Goal: Task Accomplishment & Management: Use online tool/utility

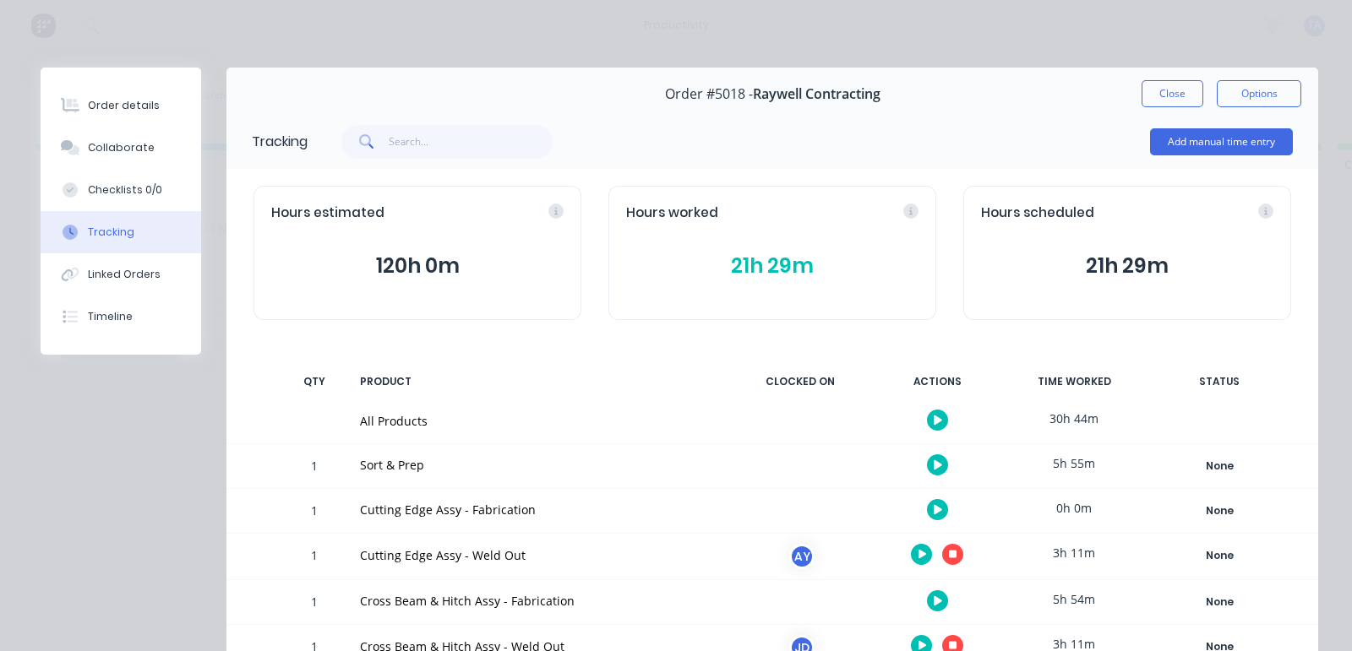
scroll to position [105, 0]
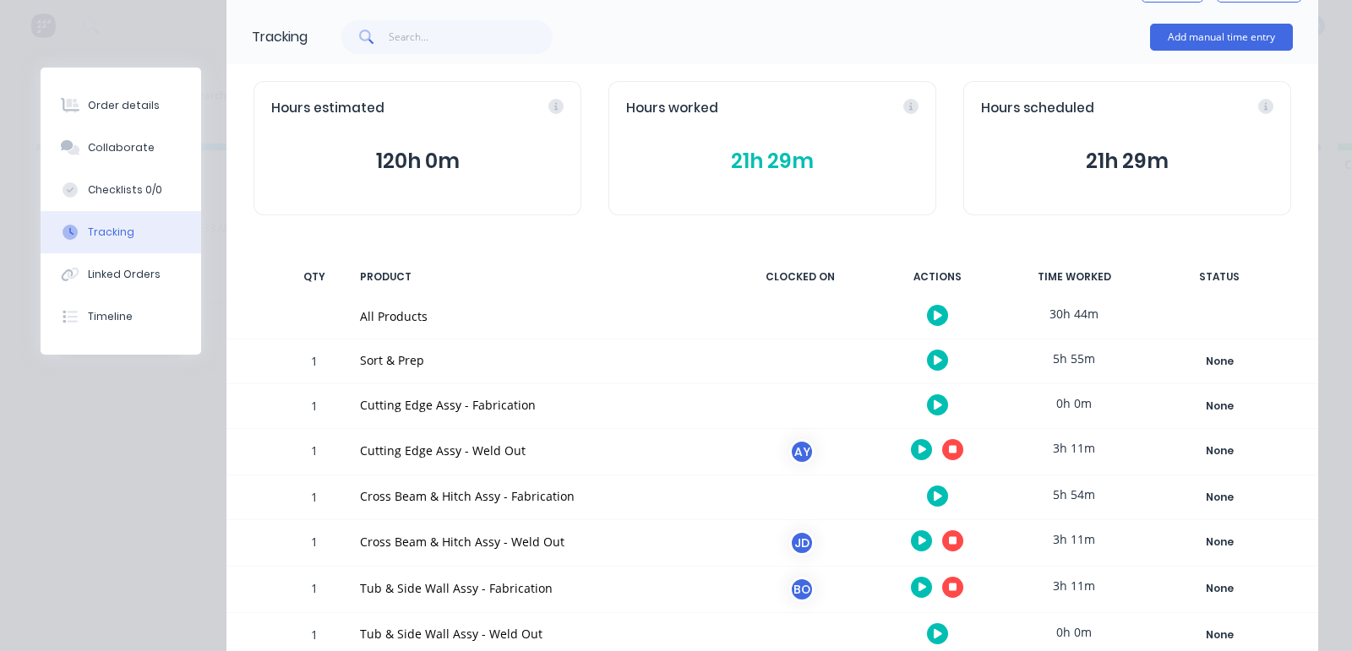
click at [942, 448] on button "button" at bounding box center [952, 449] width 21 height 21
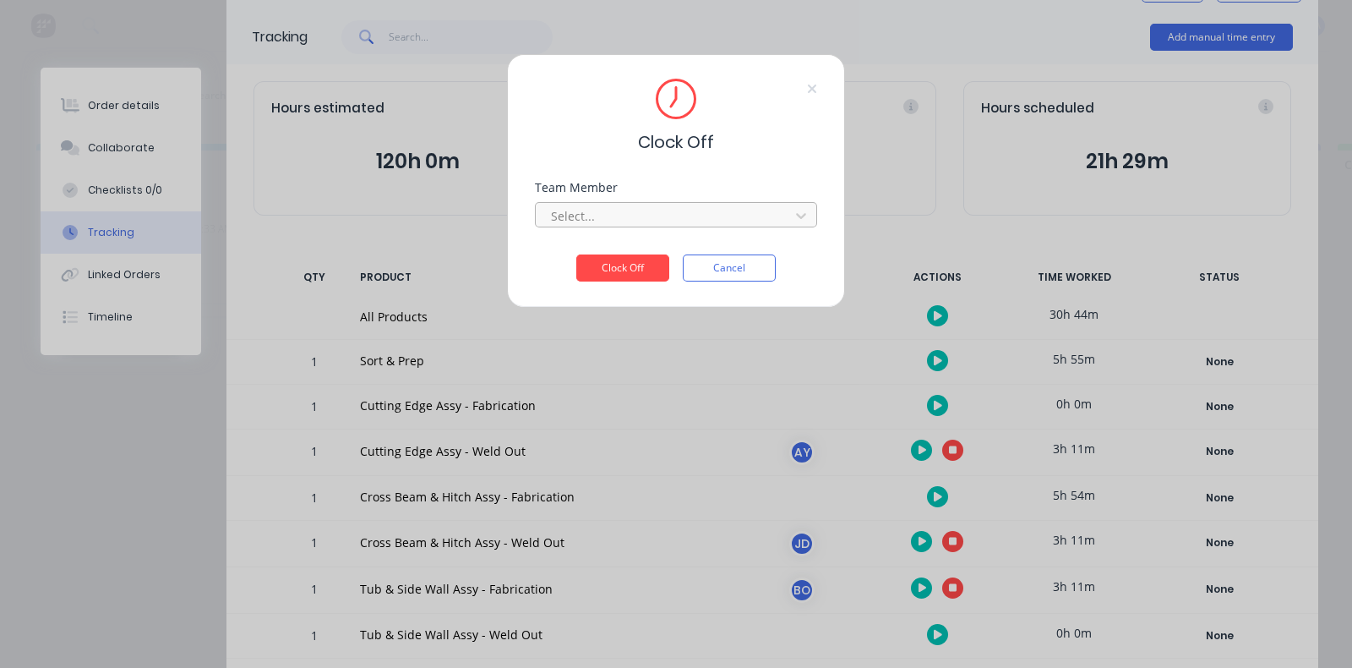
click at [672, 207] on div at bounding box center [665, 215] width 232 height 21
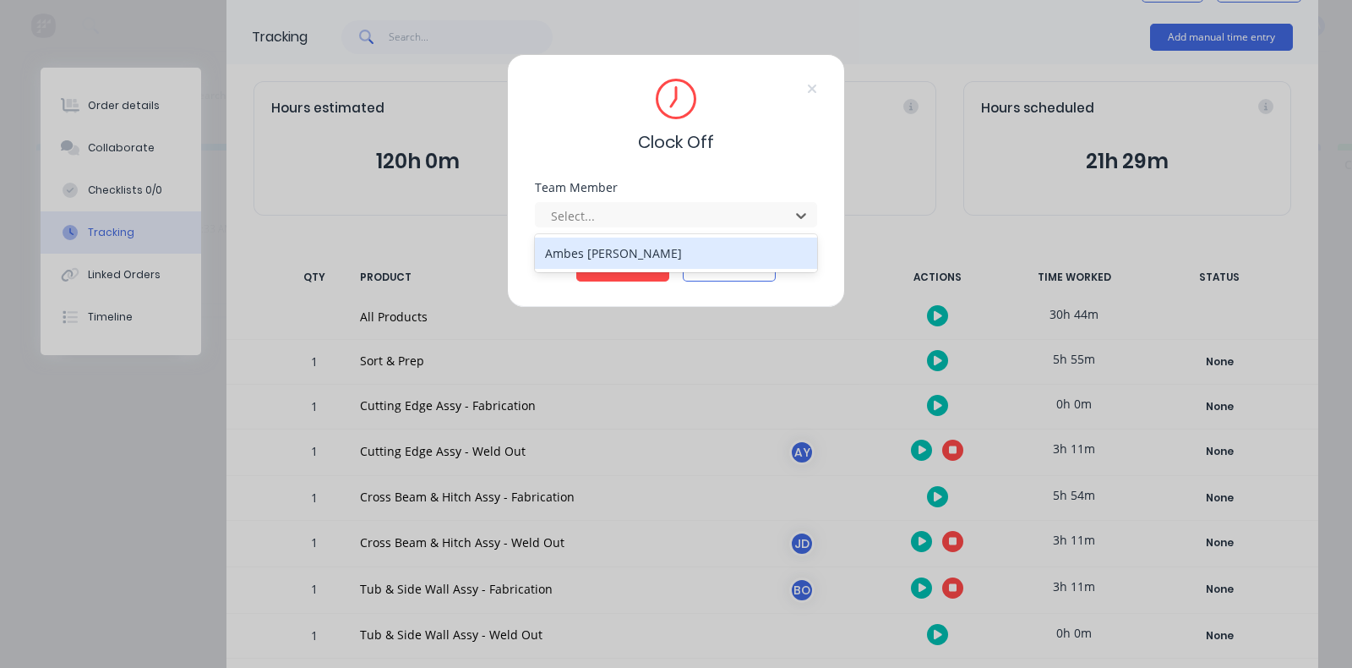
click at [632, 260] on div "Ambes [PERSON_NAME]" at bounding box center [676, 252] width 282 height 31
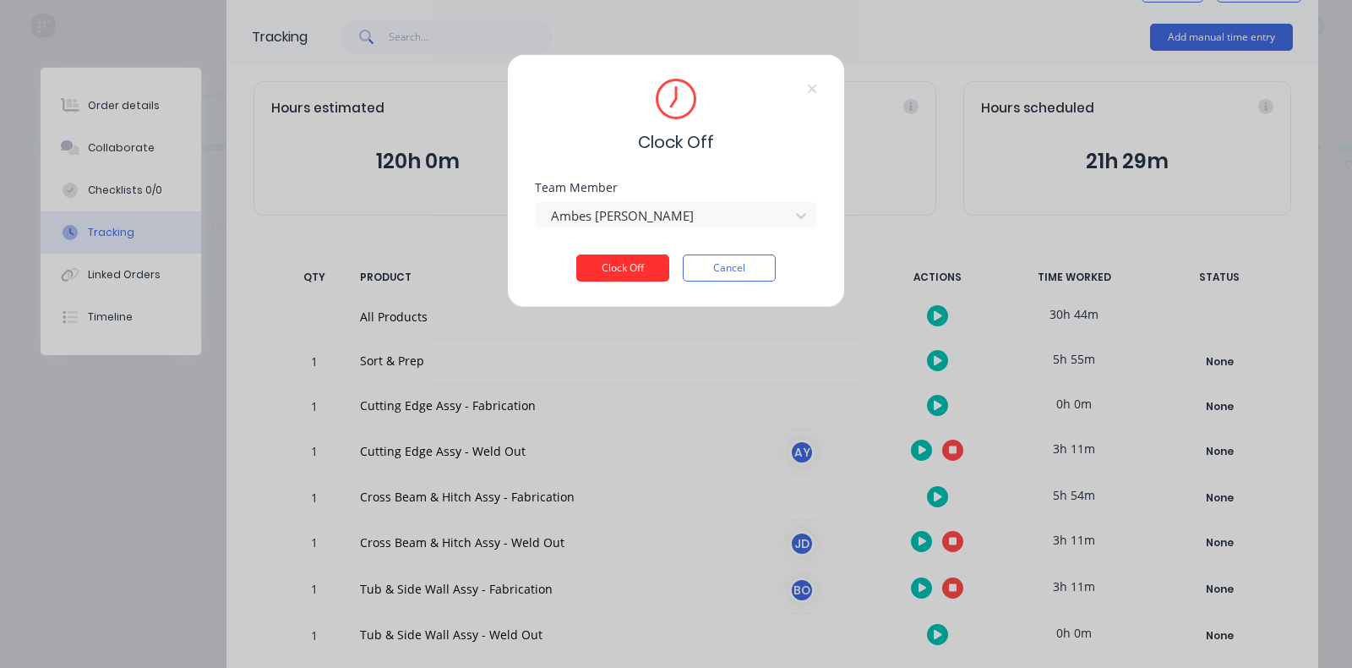
click at [630, 264] on button "Clock Off" at bounding box center [622, 267] width 93 height 27
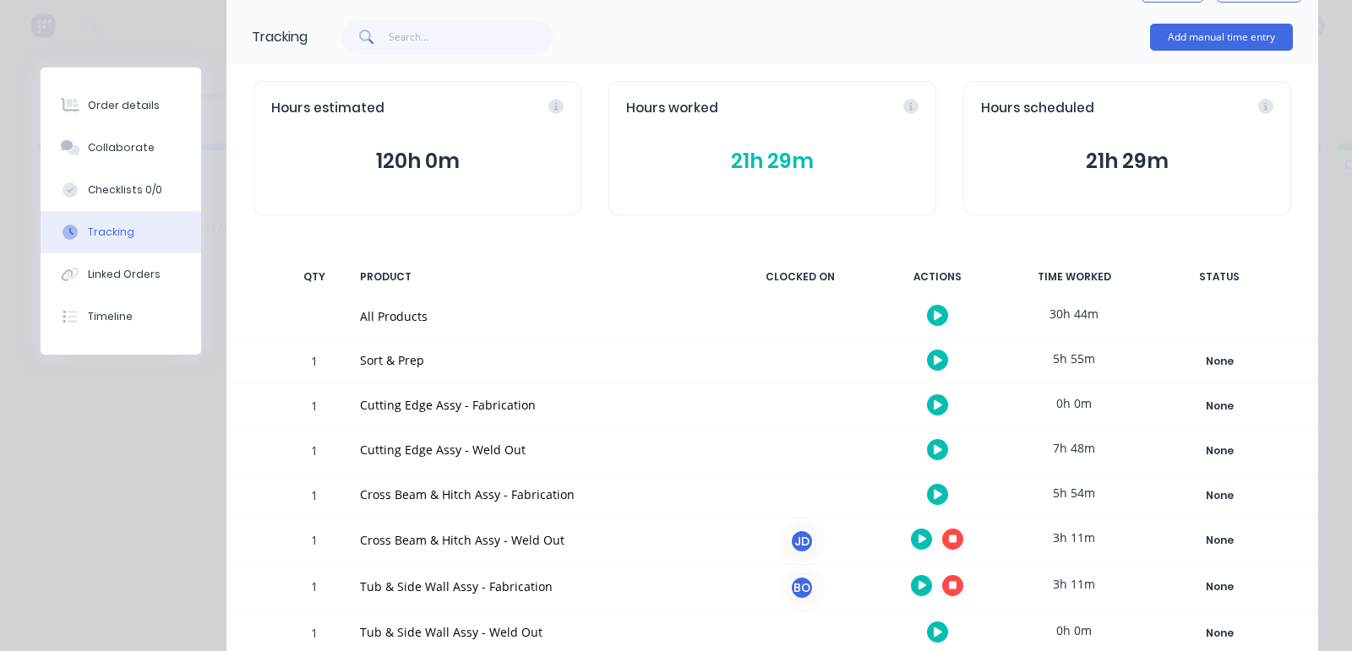
click at [942, 538] on button "button" at bounding box center [952, 539] width 21 height 21
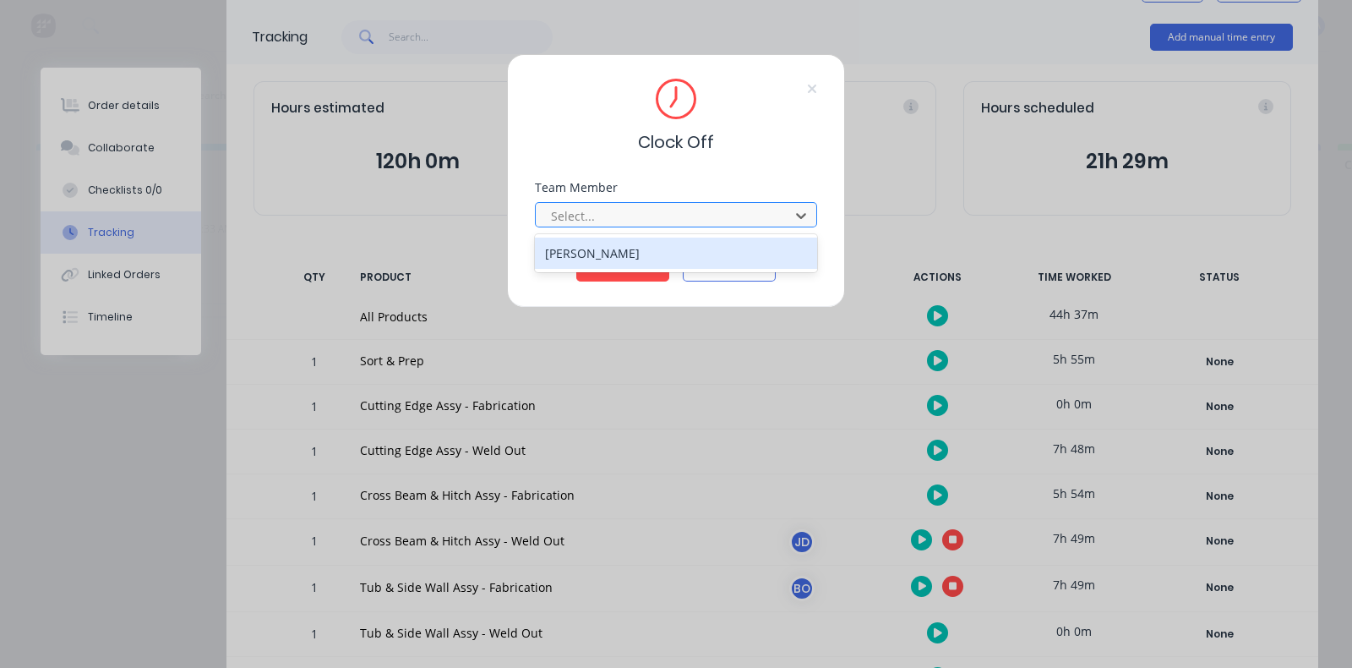
click at [652, 222] on div at bounding box center [665, 215] width 232 height 21
click at [642, 268] on div "[PERSON_NAME]" at bounding box center [676, 252] width 282 height 31
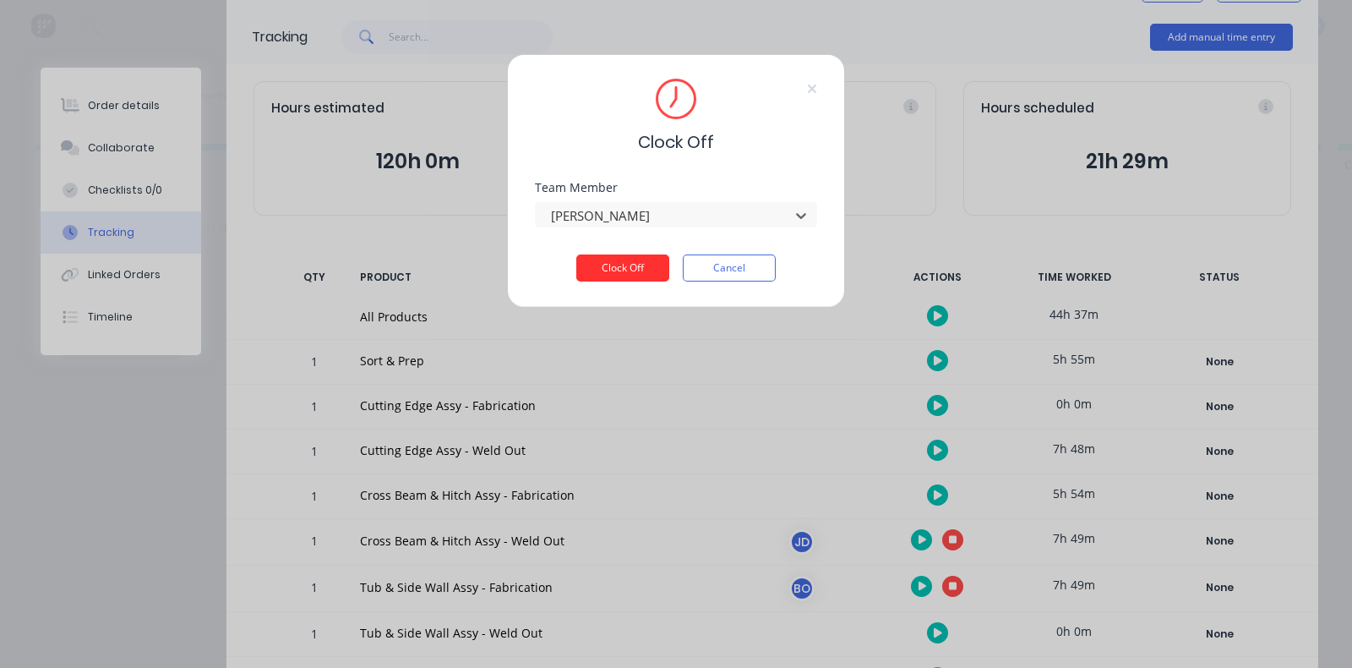
click at [640, 275] on button "Clock Off" at bounding box center [622, 267] width 93 height 27
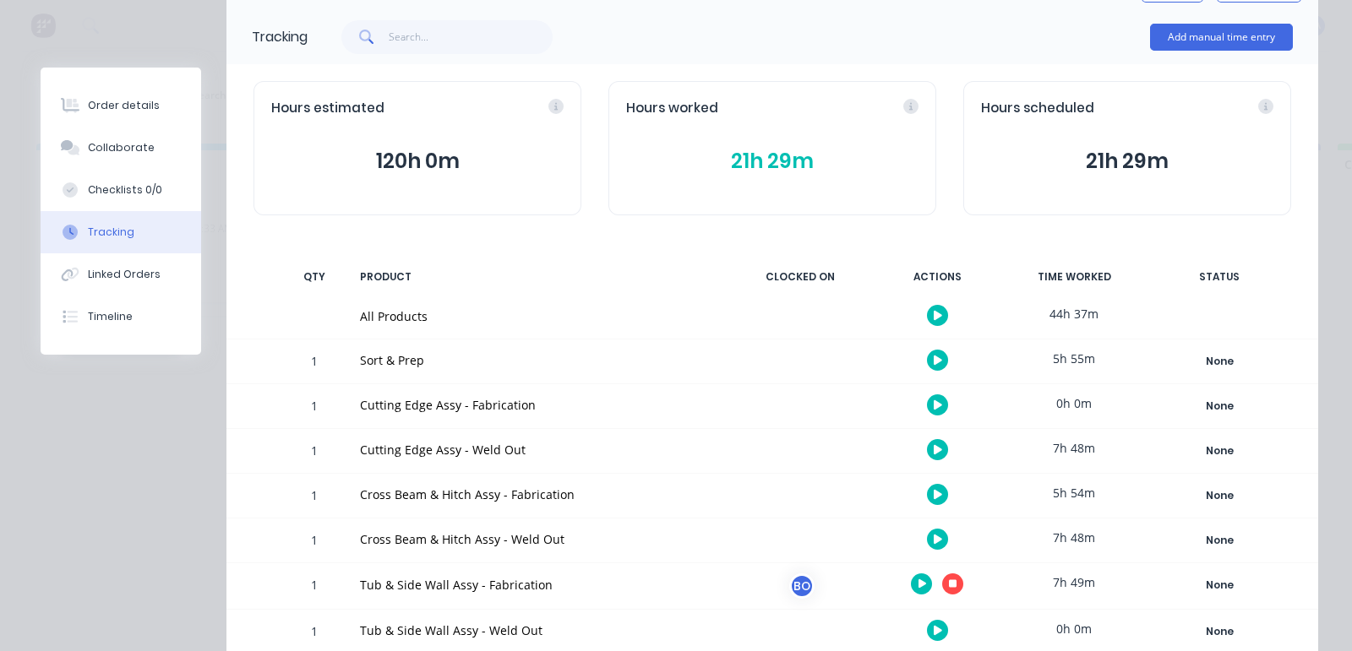
click at [949, 582] on icon "button" at bounding box center [953, 584] width 8 height 8
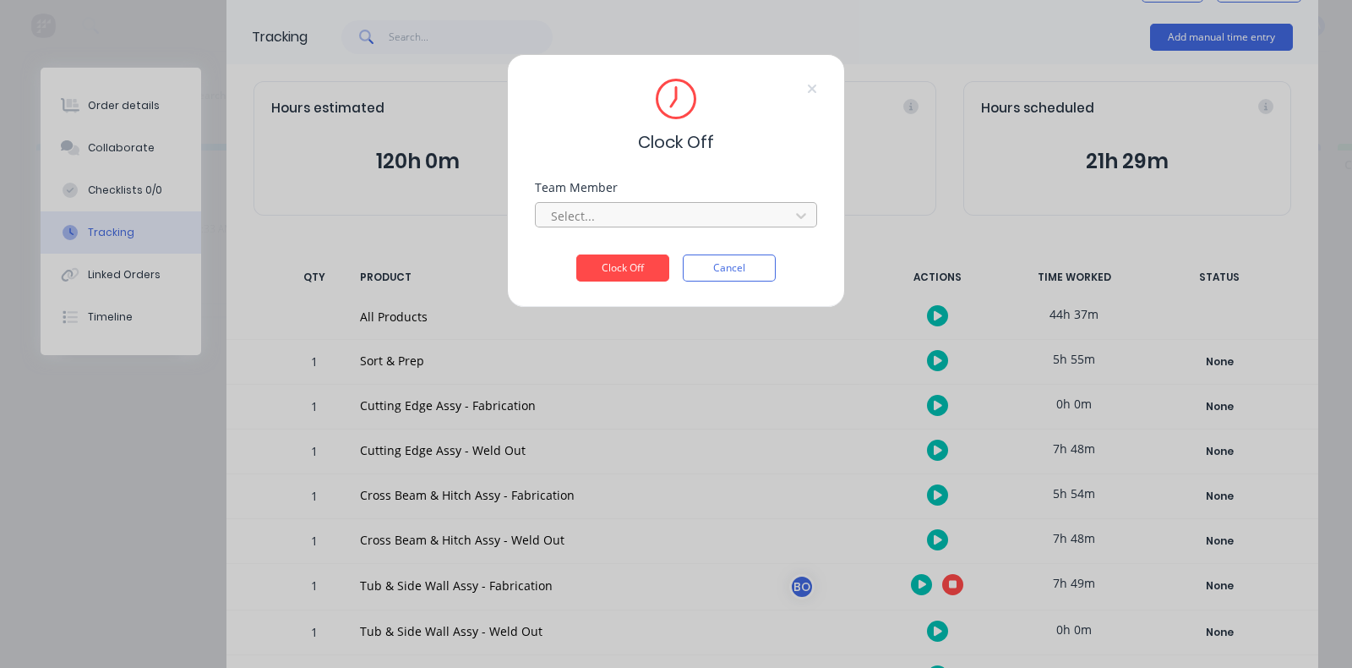
click at [651, 210] on div at bounding box center [665, 215] width 232 height 21
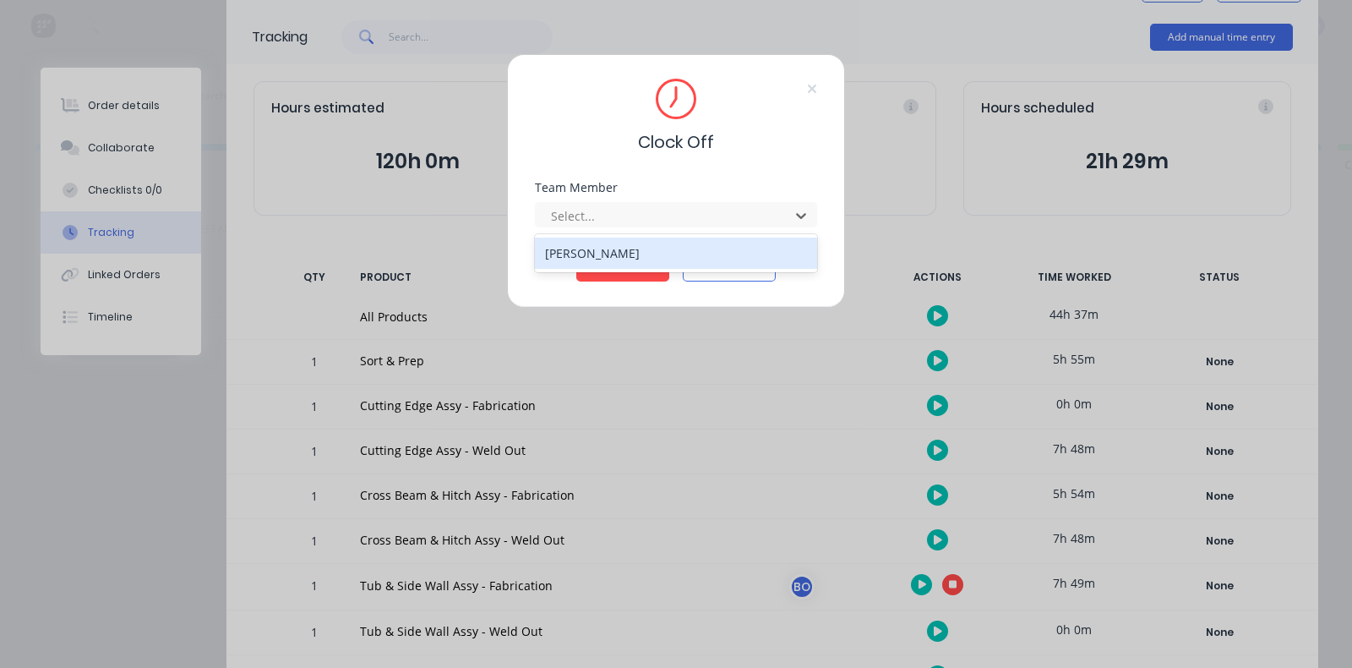
click at [615, 271] on div "[PERSON_NAME]" at bounding box center [676, 253] width 282 height 38
click at [619, 259] on div "[PERSON_NAME]" at bounding box center [676, 252] width 282 height 31
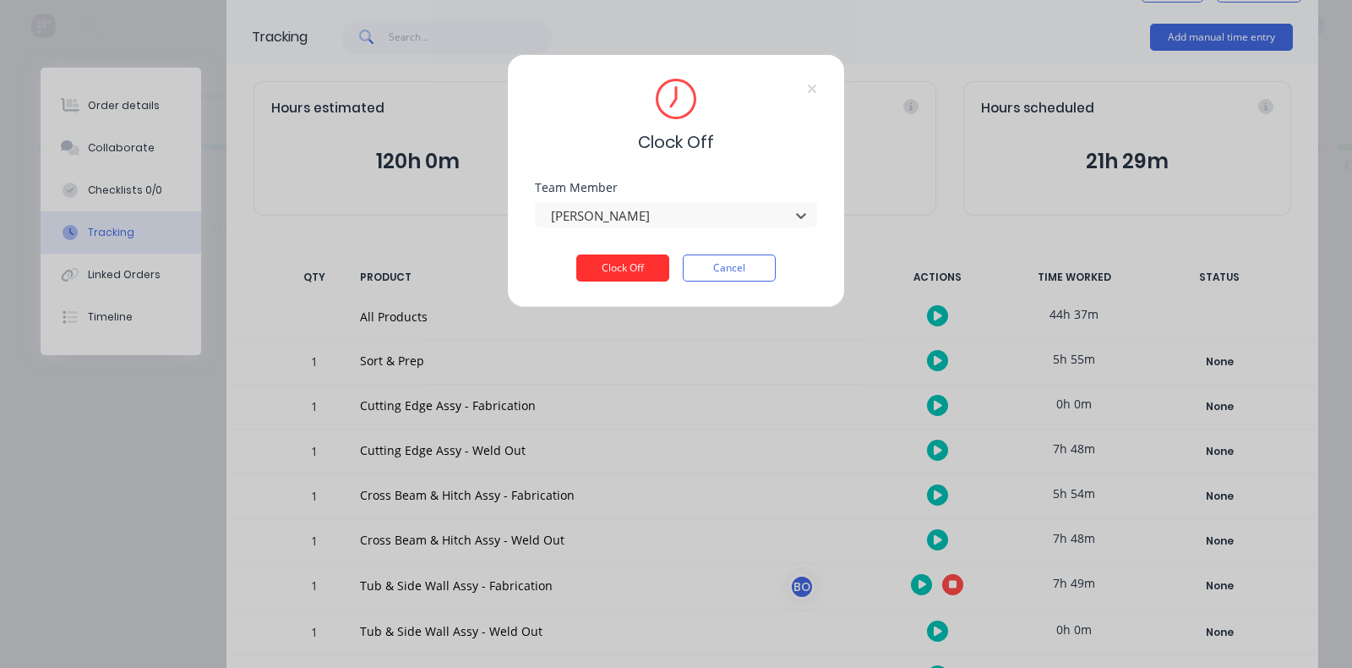
click at [612, 275] on button "Clock Off" at bounding box center [622, 267] width 93 height 27
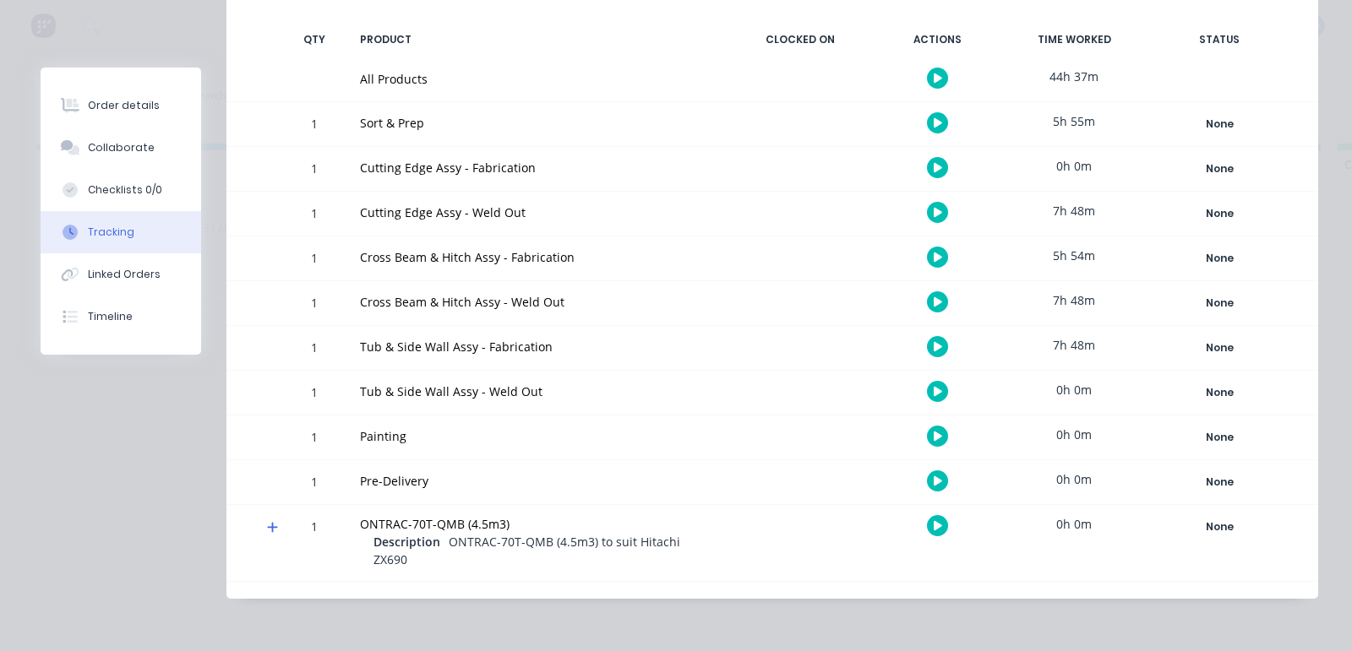
scroll to position [0, 0]
